Goal: Task Accomplishment & Management: Use online tool/utility

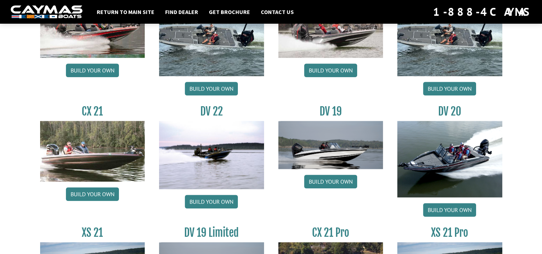
scroll to position [778, 0]
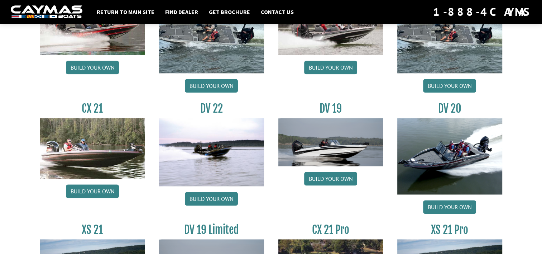
click at [291, 205] on div "DV 19 Build your own" at bounding box center [330, 159] width 119 height 115
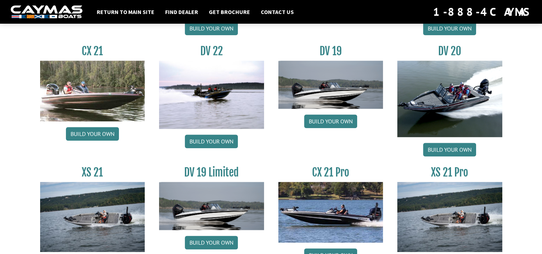
scroll to position [850, 0]
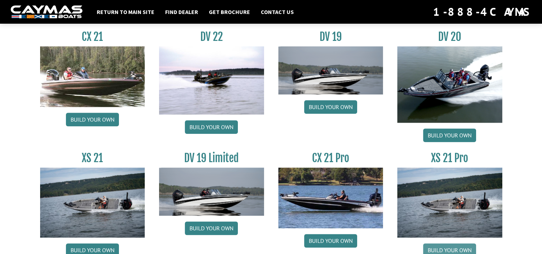
click at [108, 90] on img at bounding box center [92, 76] width 105 height 60
click at [102, 116] on link "Build your own" at bounding box center [92, 119] width 53 height 14
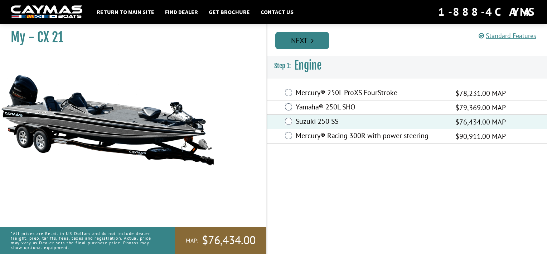
click at [315, 37] on link "Next" at bounding box center [302, 40] width 54 height 17
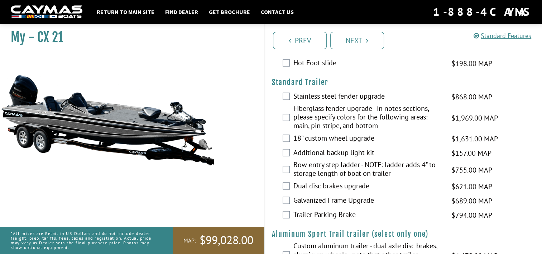
scroll to position [1105, 0]
